Goal: Task Accomplishment & Management: Use online tool/utility

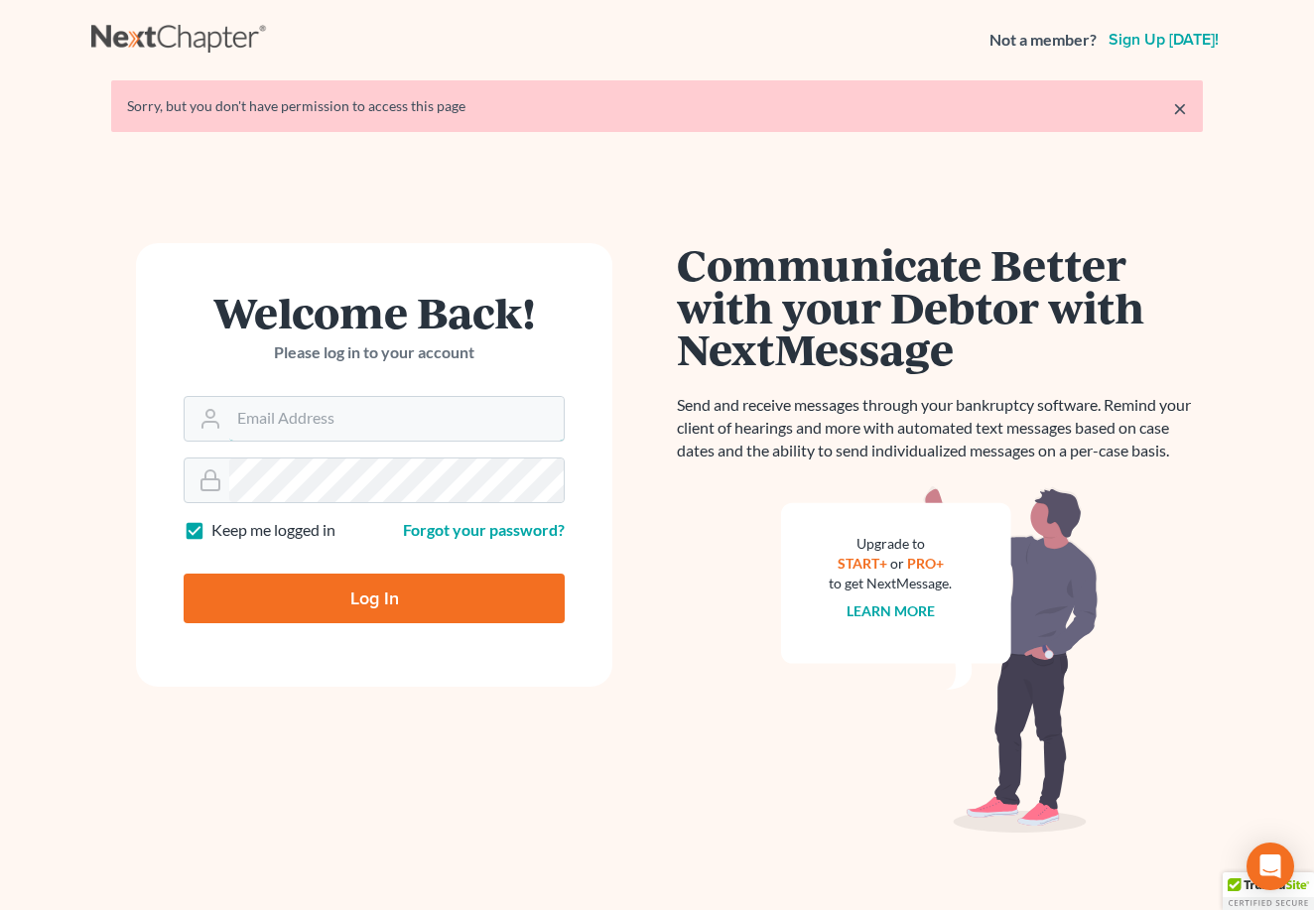
type input "[EMAIL_ADDRESS][DOMAIN_NAME]"
click at [374, 597] on input "Log In" at bounding box center [374, 599] width 381 height 50
type input "Thinking..."
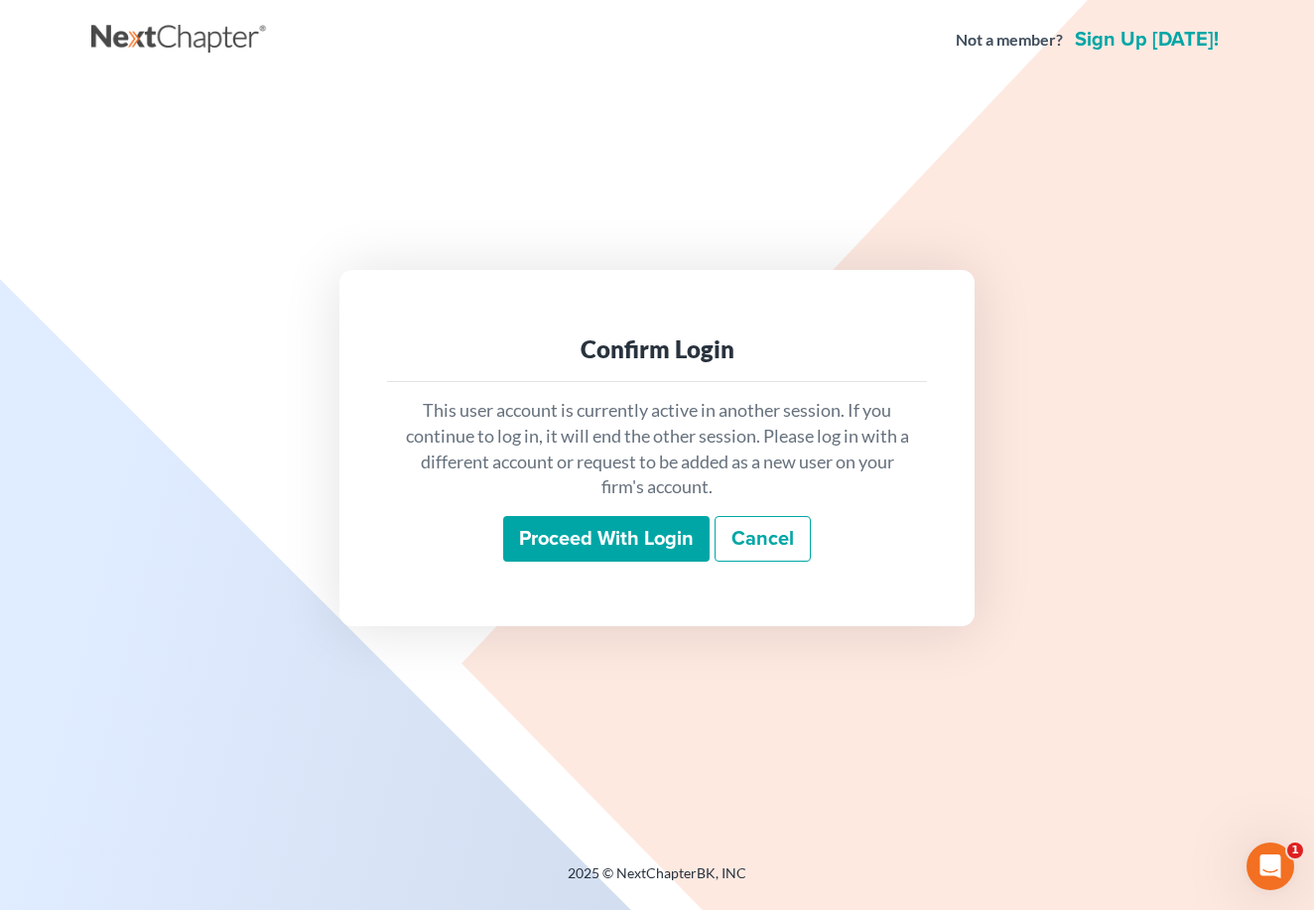
click at [627, 524] on input "Proceed with login" at bounding box center [606, 539] width 206 height 46
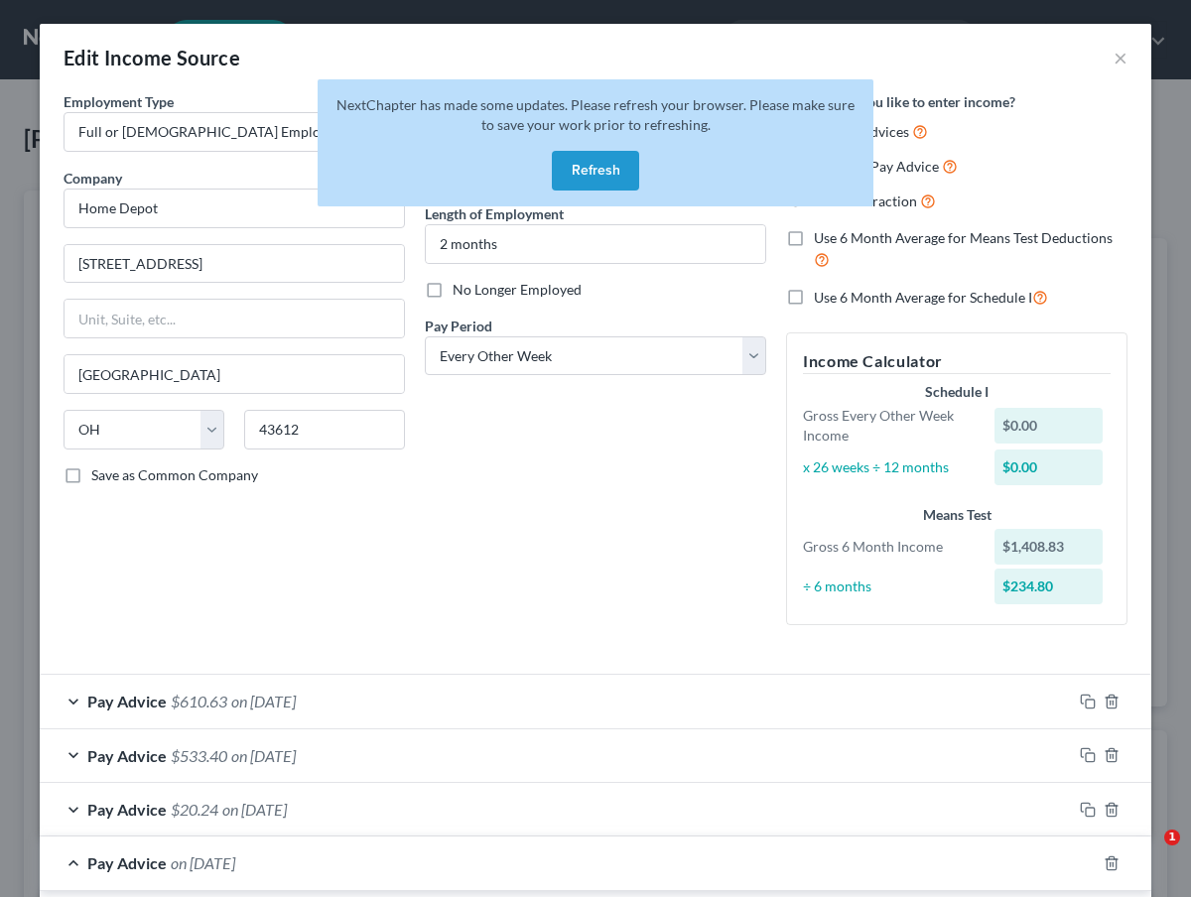
select select "0"
select select "36"
select select "2"
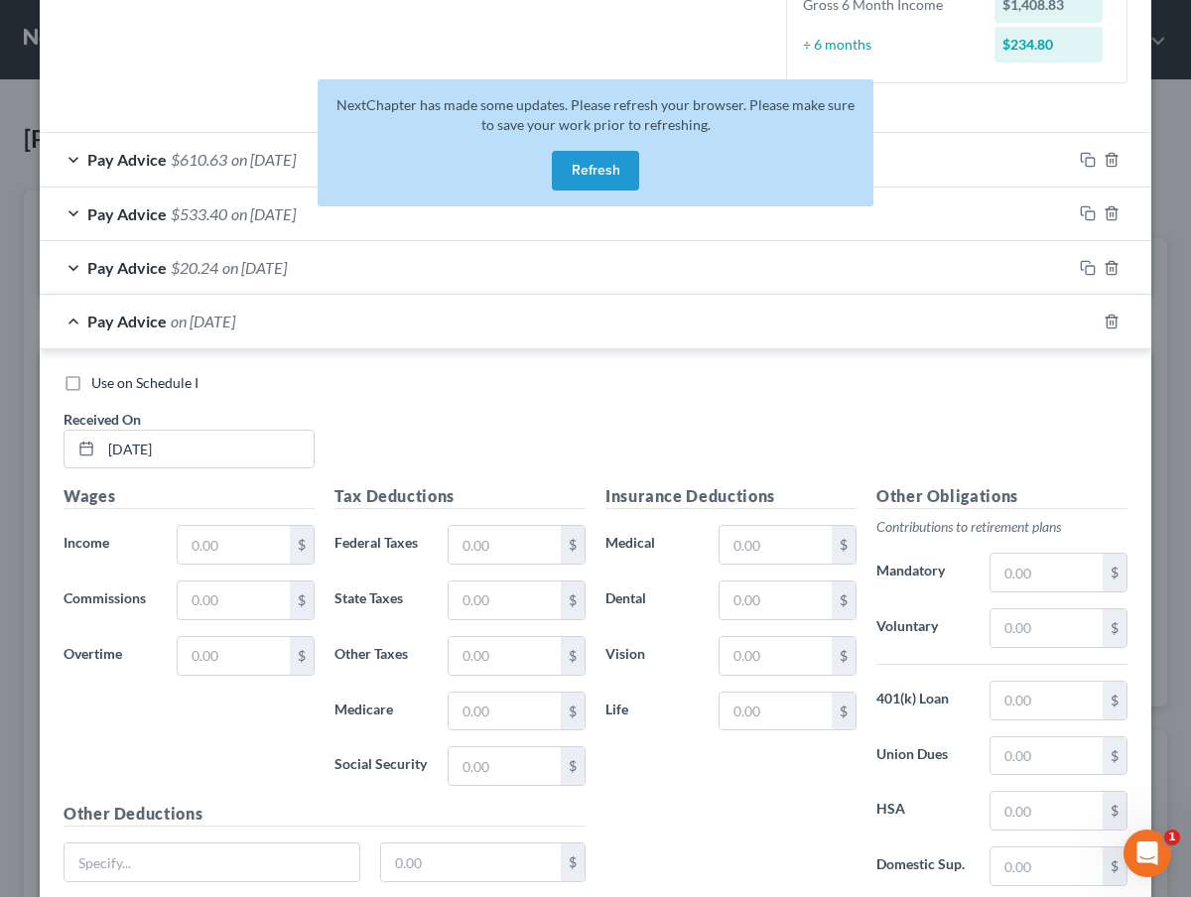
click at [604, 166] on button "Refresh" at bounding box center [595, 171] width 87 height 40
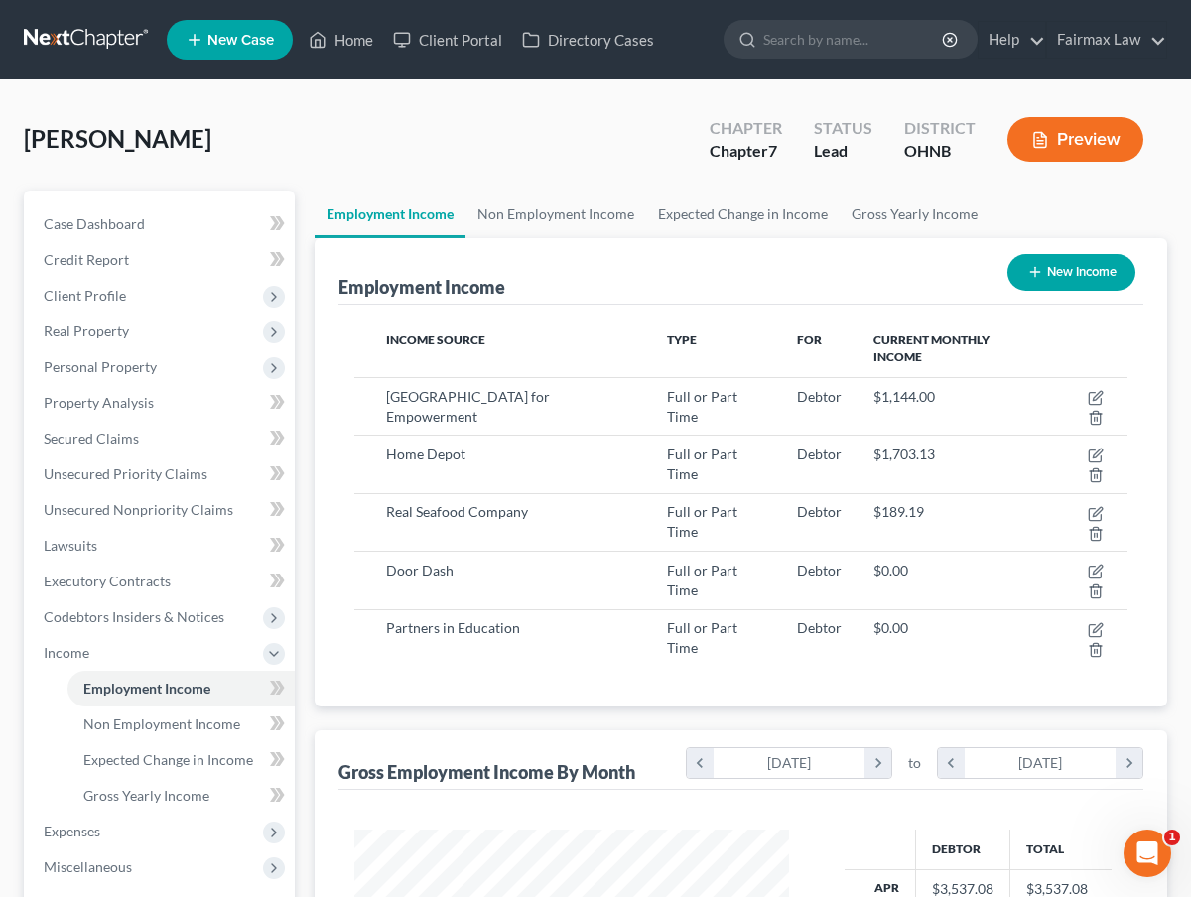
scroll to position [355, 474]
